Goal: Task Accomplishment & Management: Manage account settings

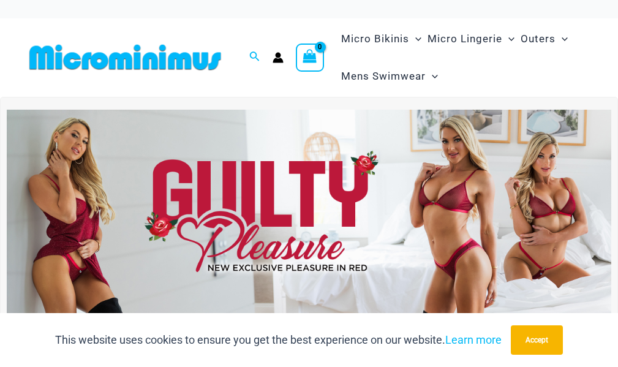
click at [279, 57] on circle "Account icon link" at bounding box center [279, 55] width 6 height 6
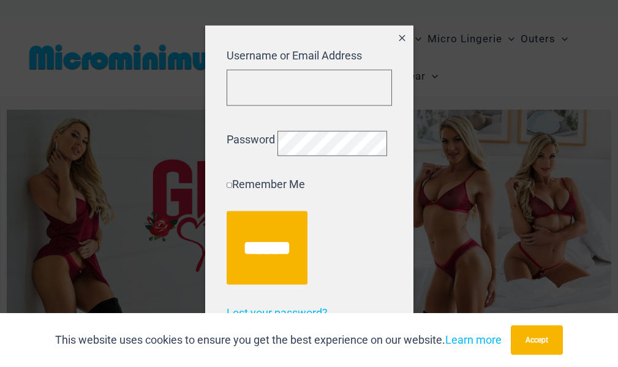
click at [397, 33] on icon "Close popup" at bounding box center [402, 38] width 10 height 10
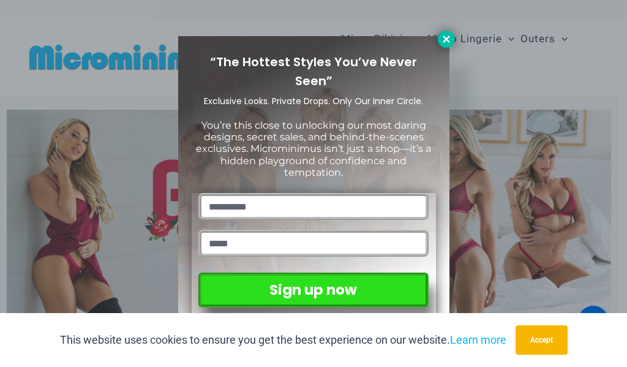
click at [448, 42] on icon at bounding box center [446, 39] width 11 height 11
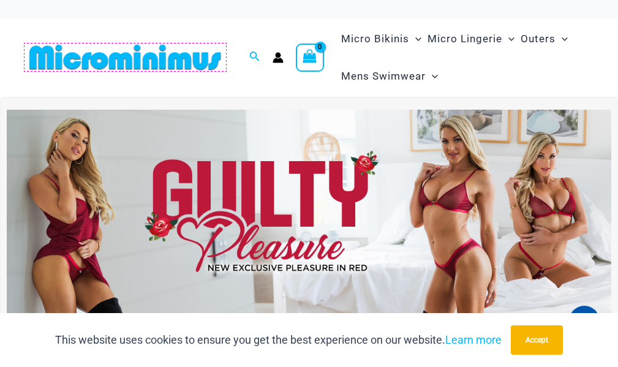
drag, startPoint x: 110, startPoint y: 59, endPoint x: 238, endPoint y: 85, distance: 131.3
click at [111, 58] on img at bounding box center [124, 57] width 201 height 28
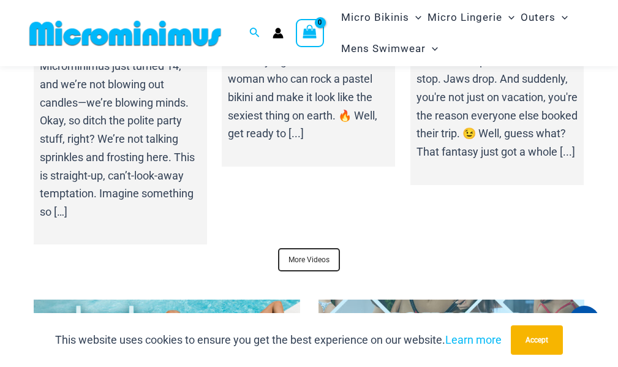
scroll to position [4520, 0]
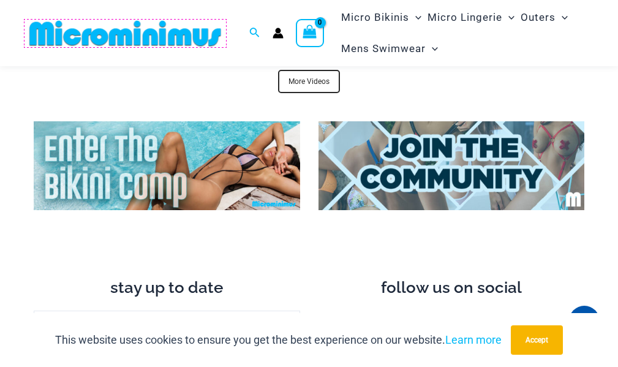
drag, startPoint x: 145, startPoint y: 32, endPoint x: 264, endPoint y: 45, distance: 120.1
click at [145, 32] on img at bounding box center [124, 34] width 201 height 28
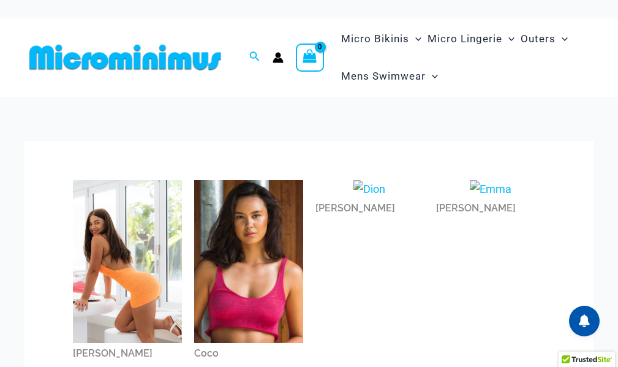
click at [134, 56] on img at bounding box center [124, 57] width 201 height 28
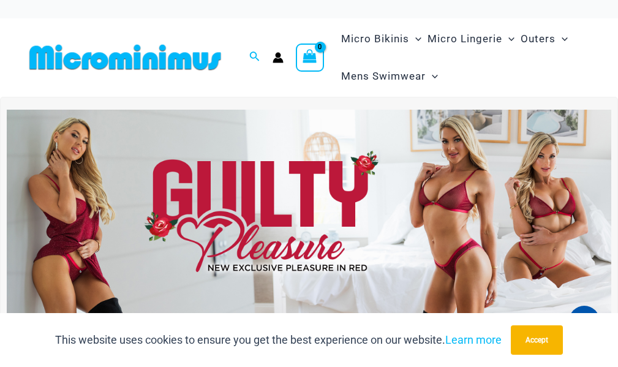
click at [217, 255] on img at bounding box center [309, 212] width 604 height 205
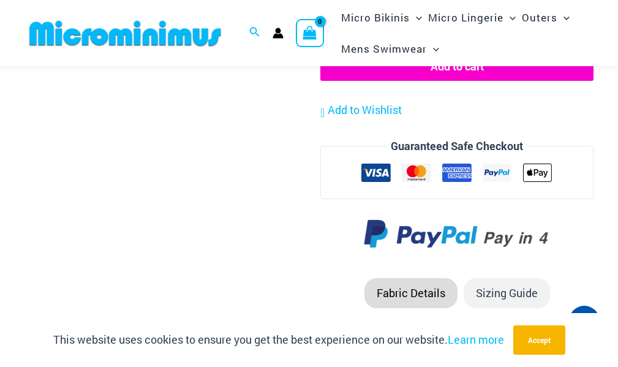
scroll to position [1447, 0]
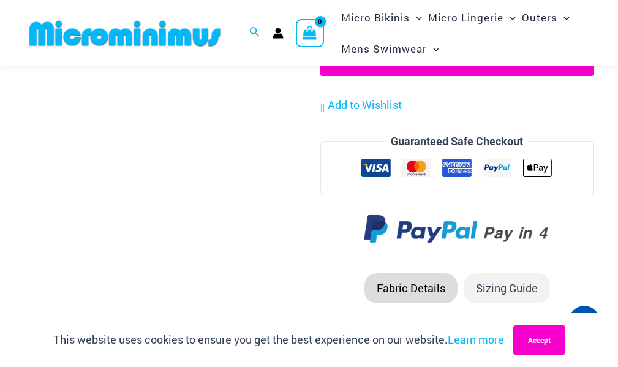
click at [558, 339] on button "Accept" at bounding box center [539, 339] width 52 height 29
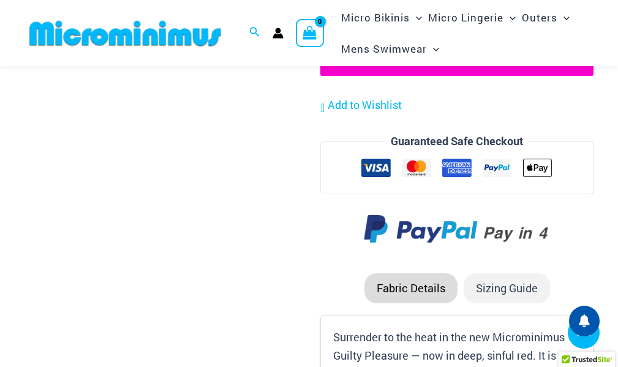
click at [275, 32] on icon "Account icon link" at bounding box center [278, 33] width 11 height 11
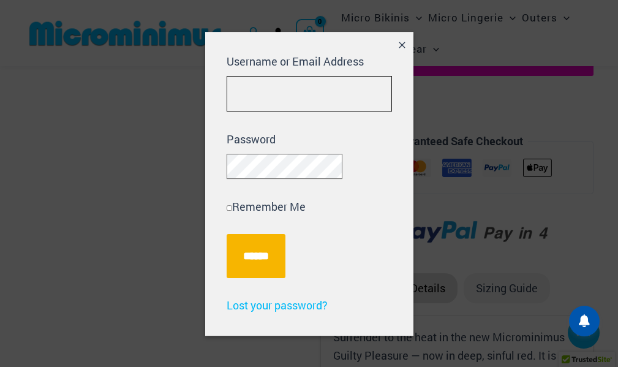
click at [252, 88] on input "Username or Email Address" at bounding box center [309, 94] width 165 height 36
type input "**********"
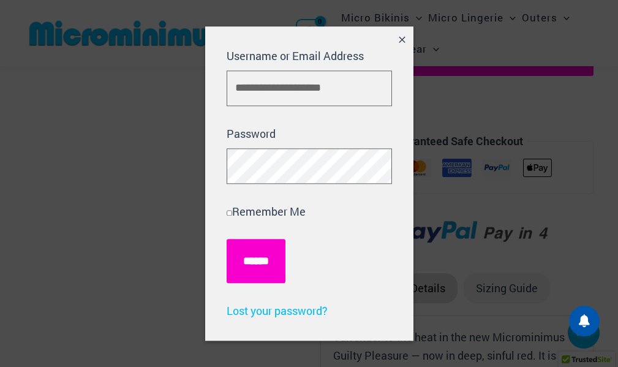
click at [255, 259] on input "******" at bounding box center [256, 261] width 59 height 44
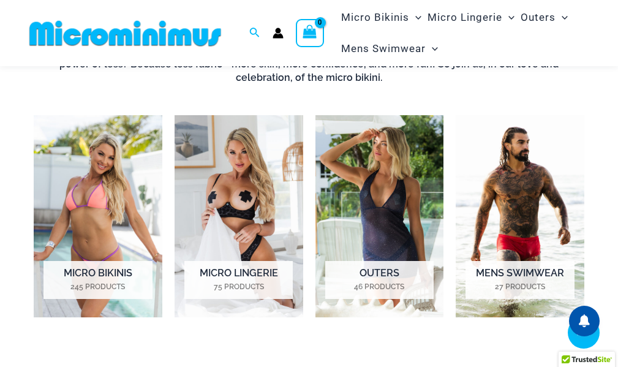
scroll to position [846, 0]
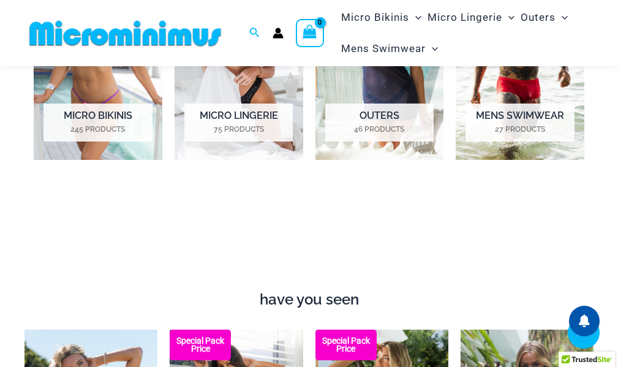
click at [102, 40] on img at bounding box center [124, 34] width 201 height 28
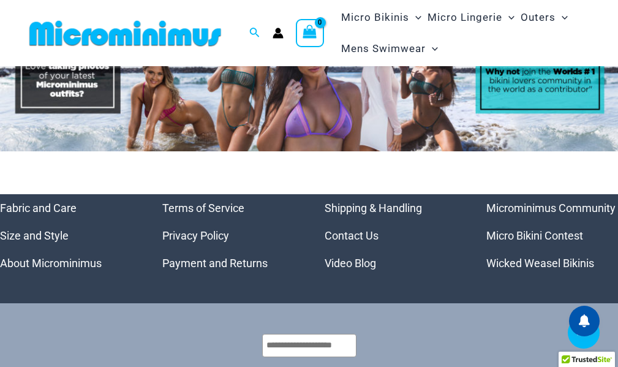
scroll to position [5319, 0]
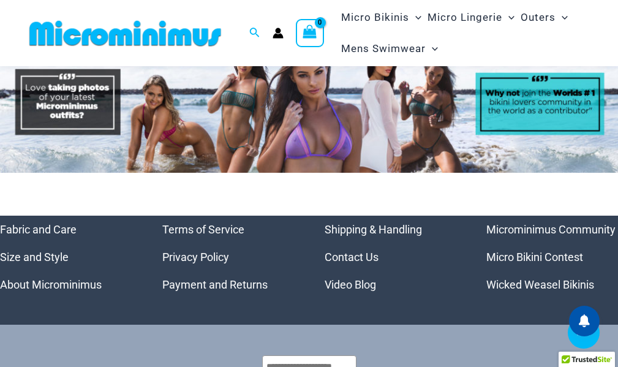
click at [525, 223] on link "Microminimus Community" at bounding box center [550, 229] width 129 height 13
